Goal: Obtain resource: Download file/media

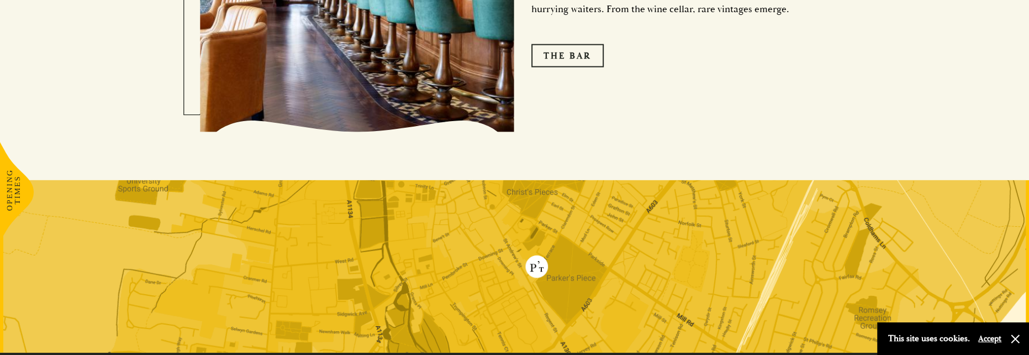
scroll to position [293, 0]
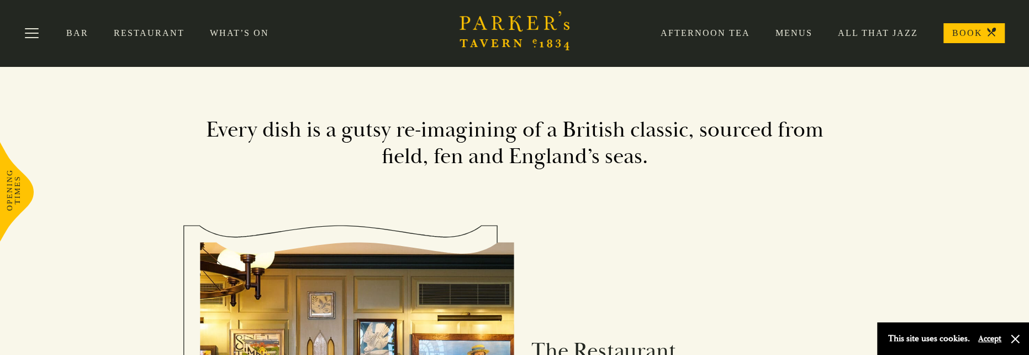
click at [150, 33] on link "Restaurant" at bounding box center [162, 33] width 96 height 11
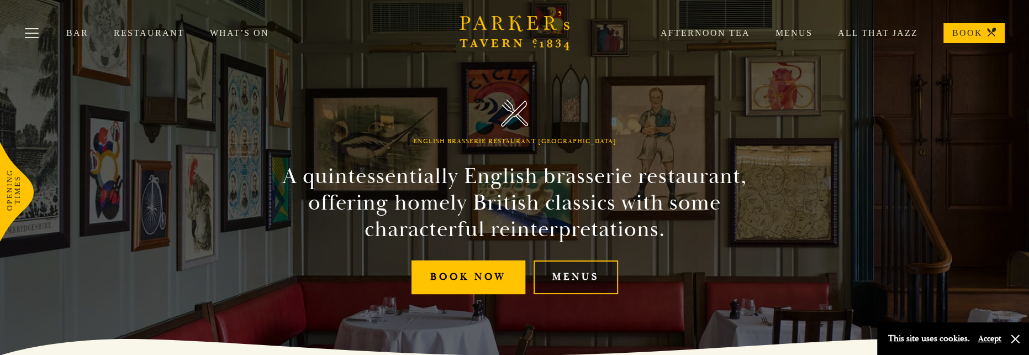
click at [586, 280] on link "Menus" at bounding box center [576, 277] width 85 height 34
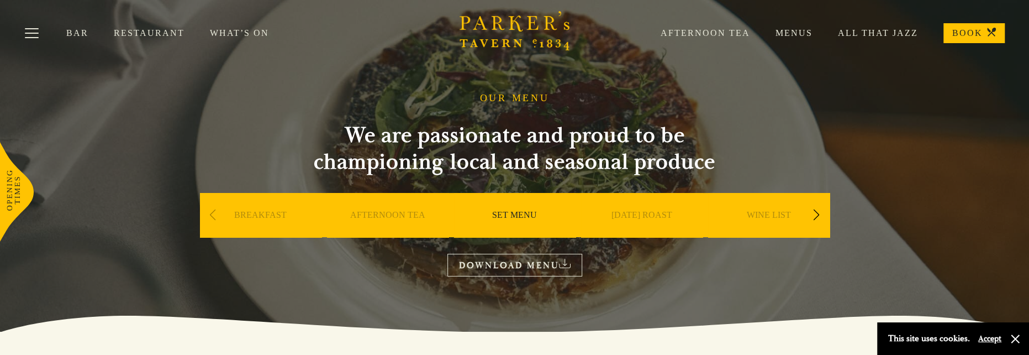
click at [528, 261] on link "DOWNLOAD MENU" at bounding box center [514, 265] width 135 height 23
click at [626, 204] on div "SUNDAY ROAST" at bounding box center [642, 231] width 122 height 77
click at [650, 223] on link "SUNDAY ROAST" at bounding box center [642, 231] width 61 height 44
click at [519, 217] on link "SET MENU" at bounding box center [514, 231] width 45 height 44
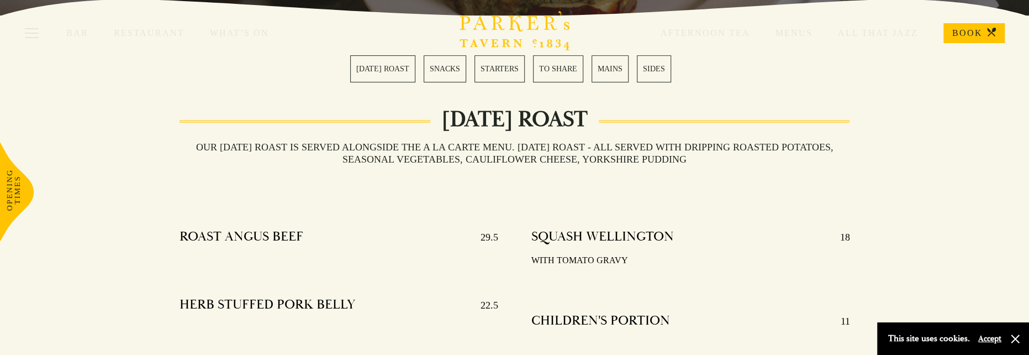
scroll to position [308, 0]
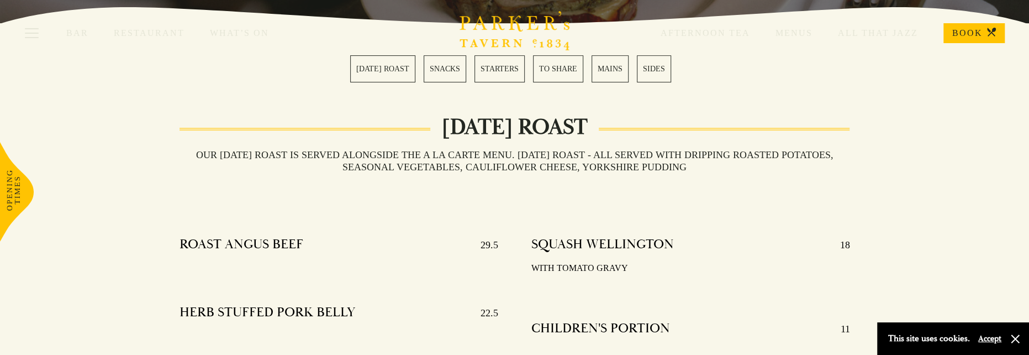
drag, startPoint x: 1035, startPoint y: 31, endPoint x: 1036, endPoint y: 61, distance: 29.9
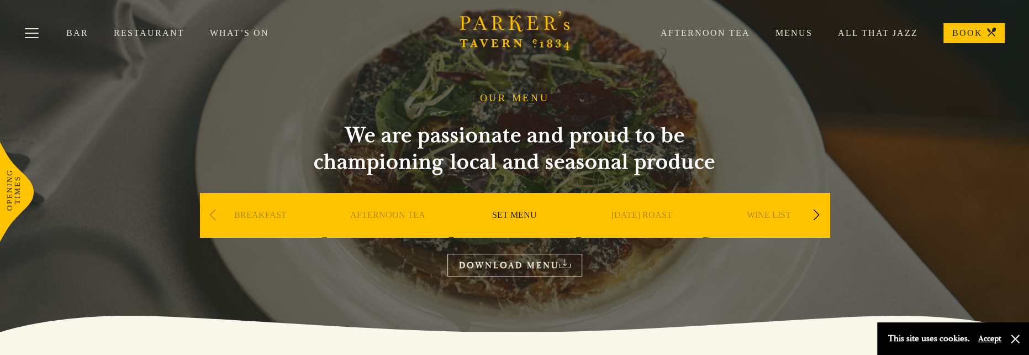
click at [534, 262] on link "DOWNLOAD MENU" at bounding box center [514, 265] width 135 height 23
click at [513, 270] on link "DOWNLOAD MENU" at bounding box center [514, 265] width 135 height 23
